Goal: Obtain resource: Download file/media

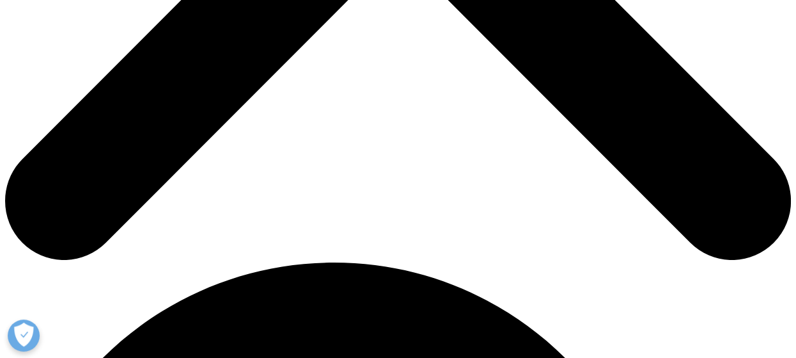
scroll to position [556, 0]
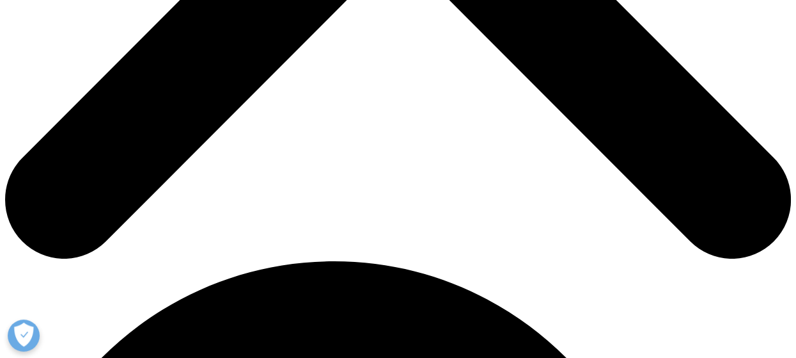
scroll to position [556, 0]
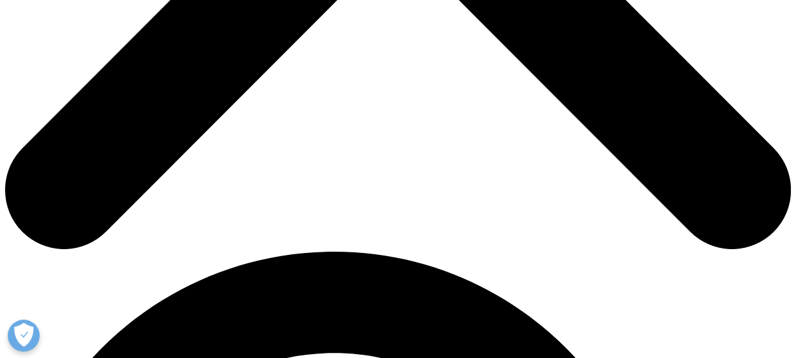
type input "SUKRU"
type input "VAROL"
type input "[EMAIL_ADDRESS][DOMAIN_NAME]"
type input "Managing Partner"
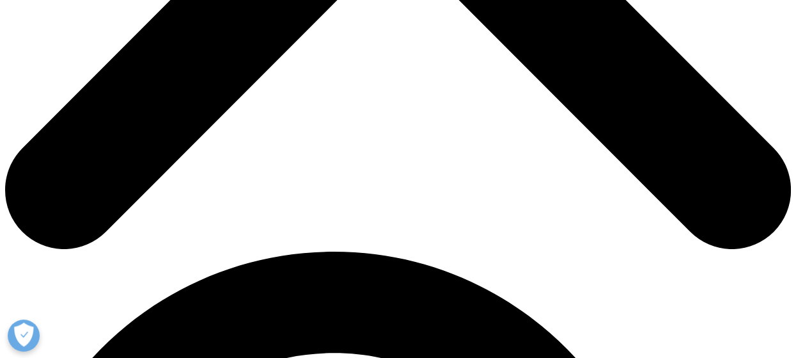
type input "INVENTA ULUSLARARASI [MEDICAL_DATA]. VE [PERSON_NAME]. HIZ. LTD STI."
select select "Turkey"
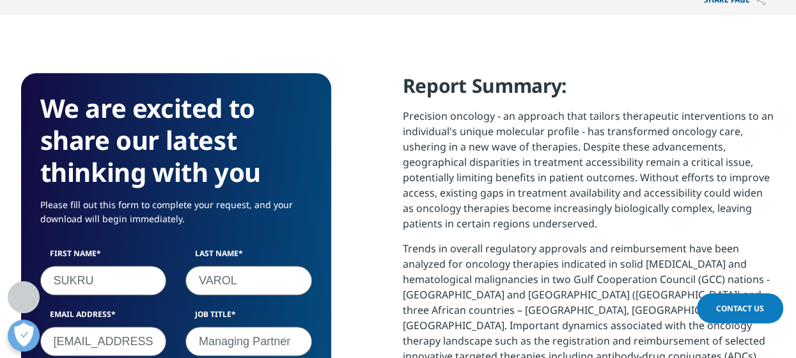
scroll to position [779, 0]
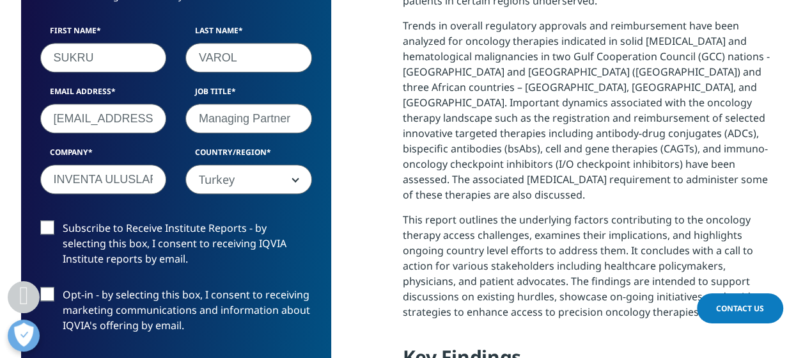
click at [141, 229] on label "Subscribe to Receive Institute Reports - by selecting this box, I consent to re…" at bounding box center [176, 246] width 272 height 53
click at [63, 220] on input "Subscribe to Receive Institute Reports - by selecting this box, I consent to re…" at bounding box center [63, 220] width 0 height 0
click at [120, 296] on label "Opt-in - by selecting this box, I consent to receiving marketing communications…" at bounding box center [176, 313] width 272 height 53
click at [63, 287] on input "Opt-in - by selecting this box, I consent to receiving marketing communications…" at bounding box center [63, 287] width 0 height 0
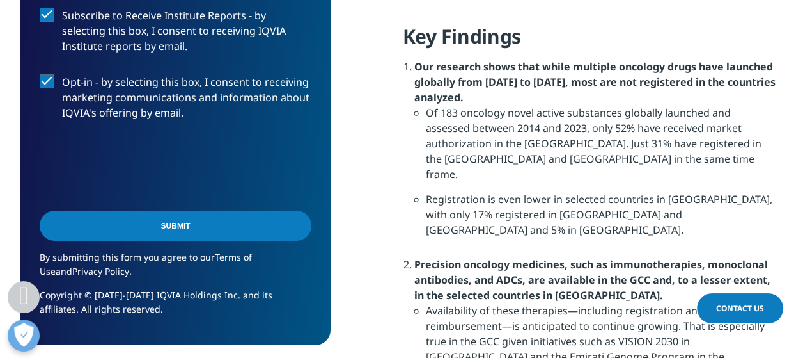
scroll to position [1038, 0]
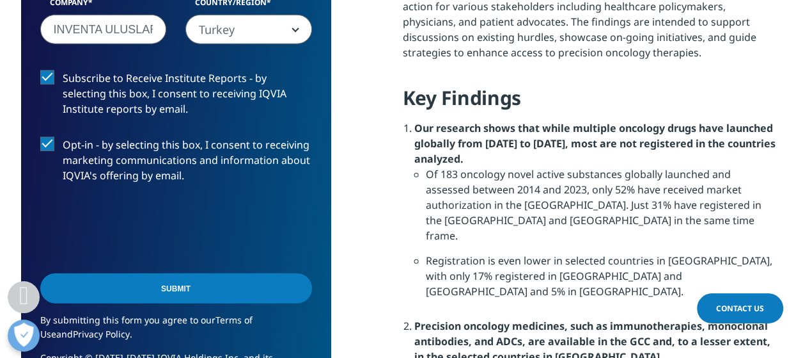
click at [169, 286] on input "Submit" at bounding box center [176, 288] width 272 height 30
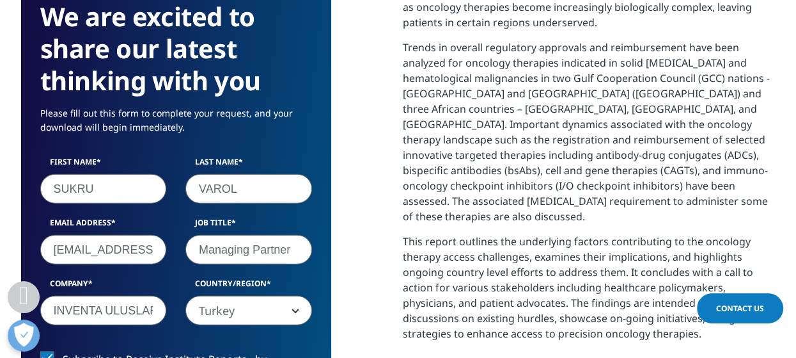
scroll to position [6, 6]
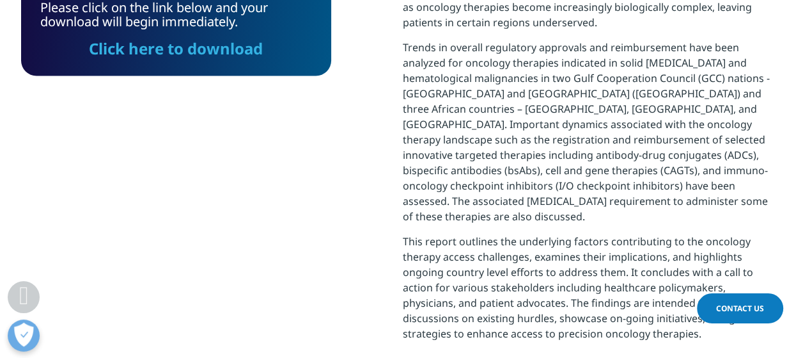
click at [238, 48] on link "Click here to download" at bounding box center [176, 47] width 174 height 21
